Goal: Task Accomplishment & Management: Use online tool/utility

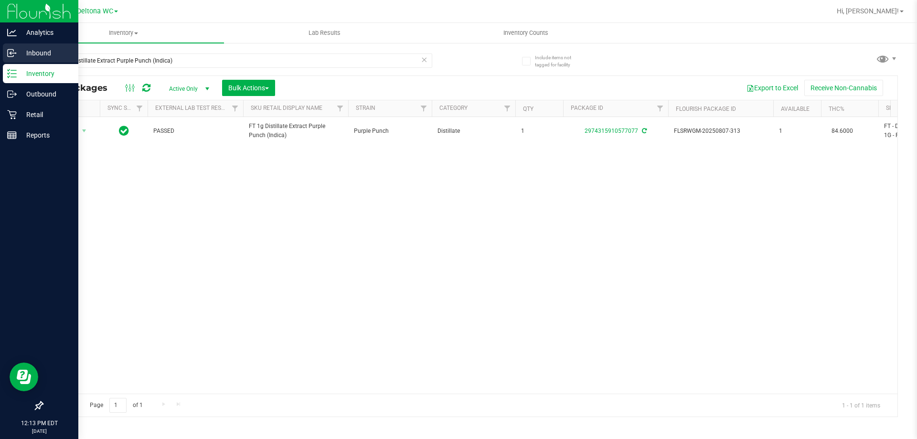
drag, startPoint x: 0, startPoint y: 0, endPoint x: 0, endPoint y: 51, distance: 51.1
click at [0, 58] on div "Analytics Inbound Inventory Outbound Retail Reports 12:13 PM EDT [DATE] 08/27 D…" at bounding box center [458, 219] width 917 height 439
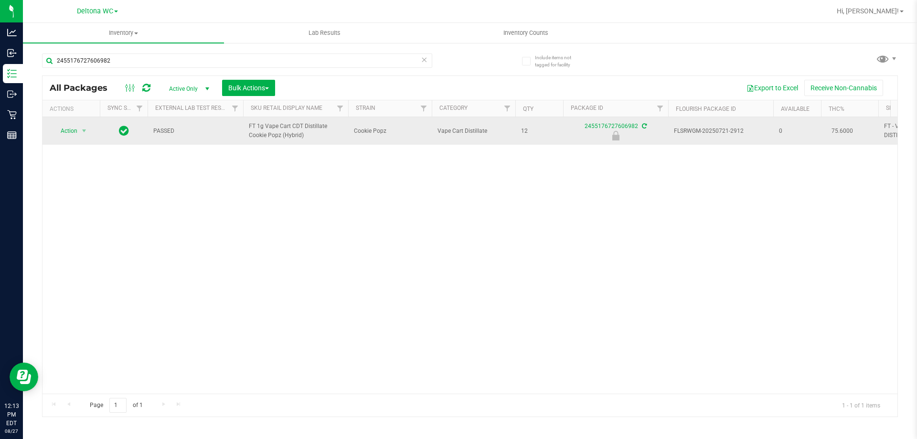
click at [257, 135] on span "FT 1g Vape Cart CDT Distillate Cookie Popz (Hybrid)" at bounding box center [296, 131] width 94 height 18
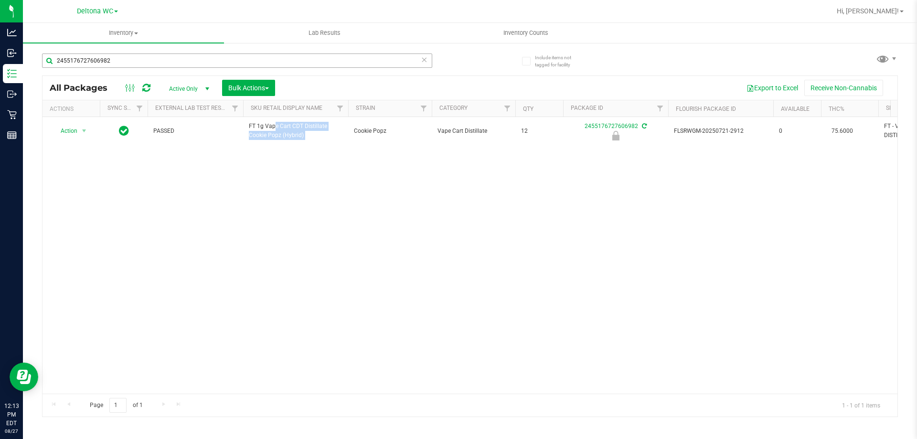
copy tr "FT 1g Vape Cart CDT Distillate Cookie Popz (Hybrid)"
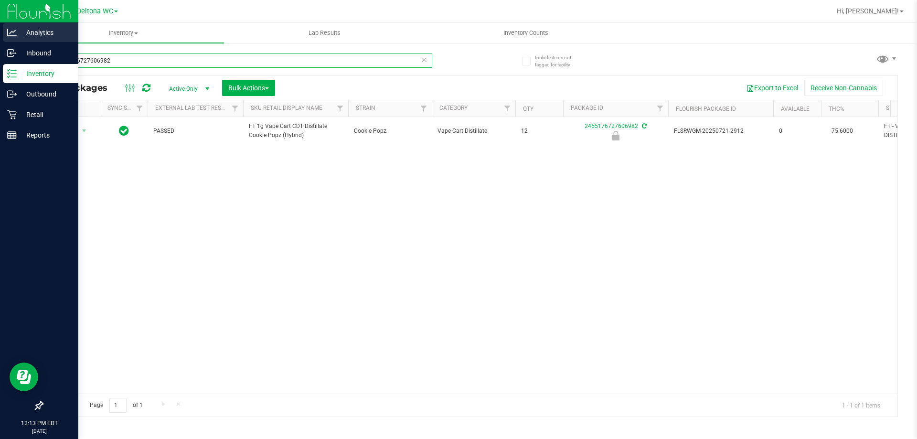
drag, startPoint x: 176, startPoint y: 60, endPoint x: 23, endPoint y: 38, distance: 154.3
click at [0, 44] on div "Analytics Inbound Inventory Outbound Retail Reports 12:13 PM EDT [DATE] 08/27 D…" at bounding box center [458, 219] width 917 height 439
paste input "FT 1g Vape Cart CDT Distillate Cookie Popz (Hybrid)"
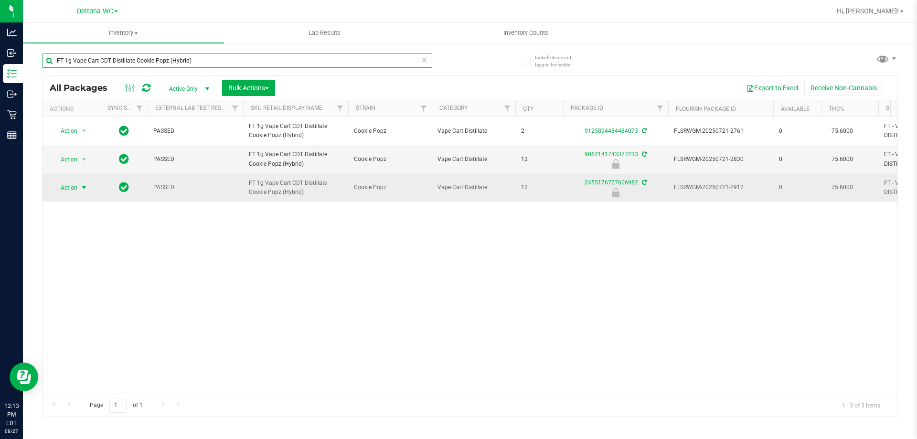
type input "FT 1g Vape Cart CDT Distillate Cookie Popz (Hybrid)"
click at [86, 192] on span "select" at bounding box center [84, 187] width 12 height 13
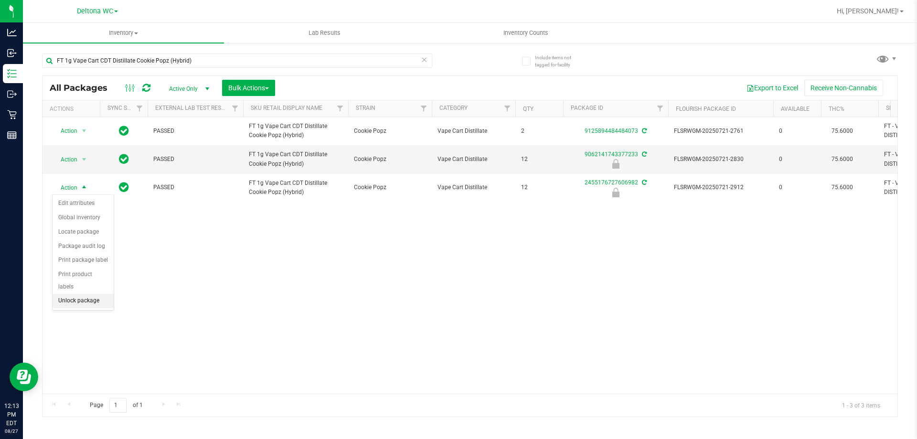
click at [86, 294] on li "Unlock package" at bounding box center [83, 301] width 61 height 14
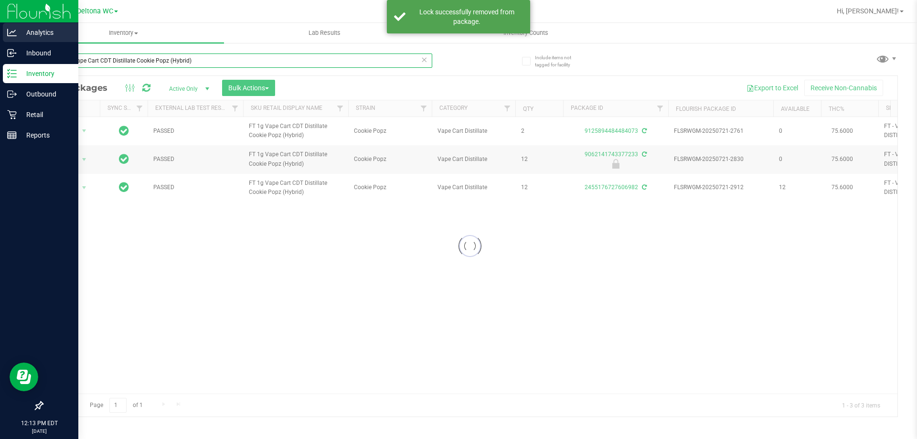
drag, startPoint x: 229, startPoint y: 58, endPoint x: 0, endPoint y: 34, distance: 230.5
click at [0, 34] on div "Analytics Inbound Inventory Outbound Retail Reports 12:13 PM EDT [DATE] 08/27 D…" at bounding box center [458, 219] width 917 height 439
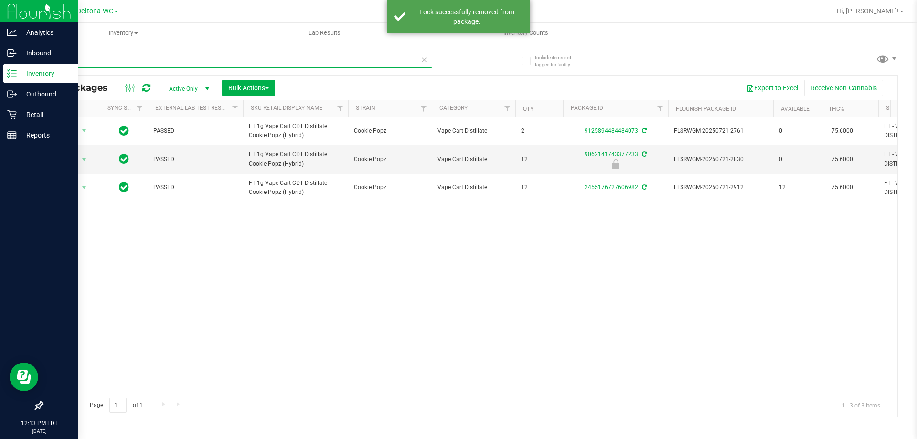
type input "t19"
